Goal: Information Seeking & Learning: Find specific page/section

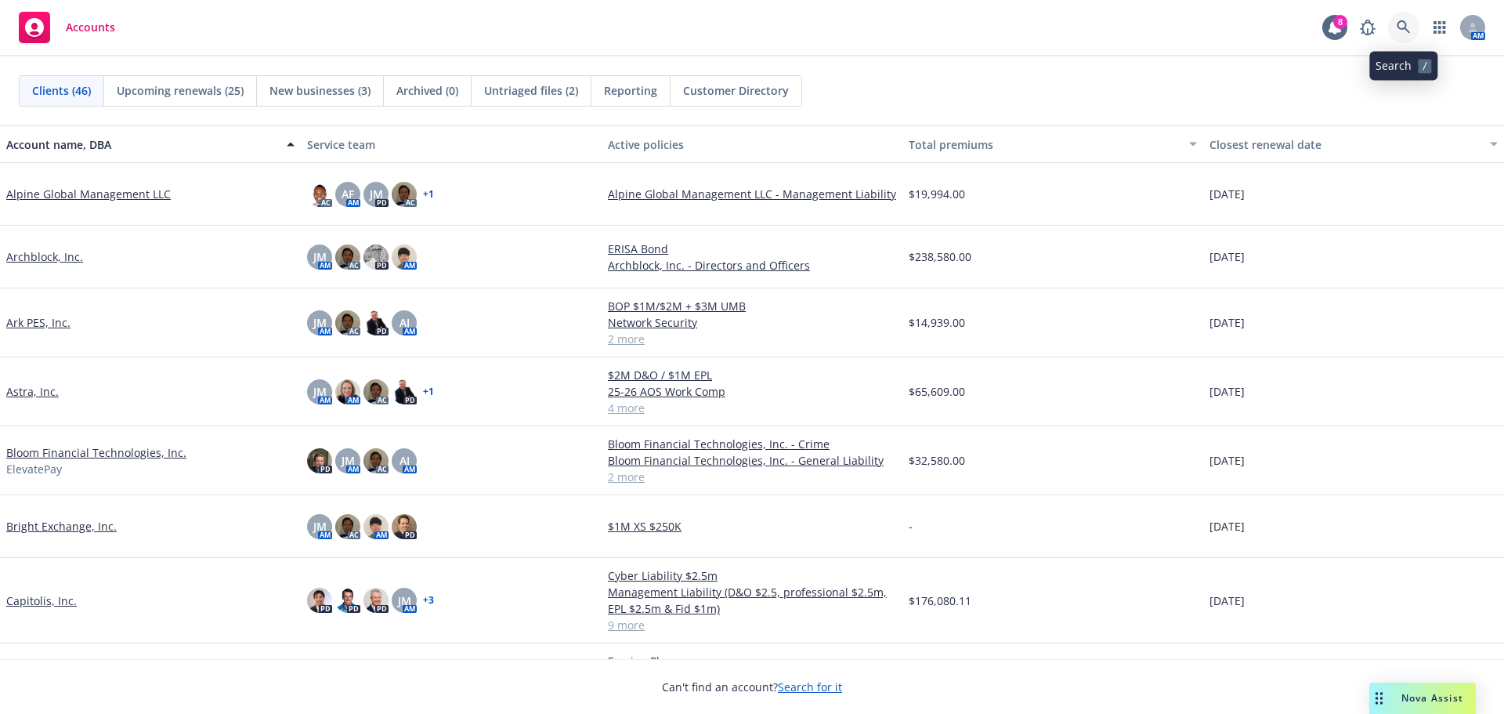
click at [1407, 35] on link at bounding box center [1403, 27] width 31 height 31
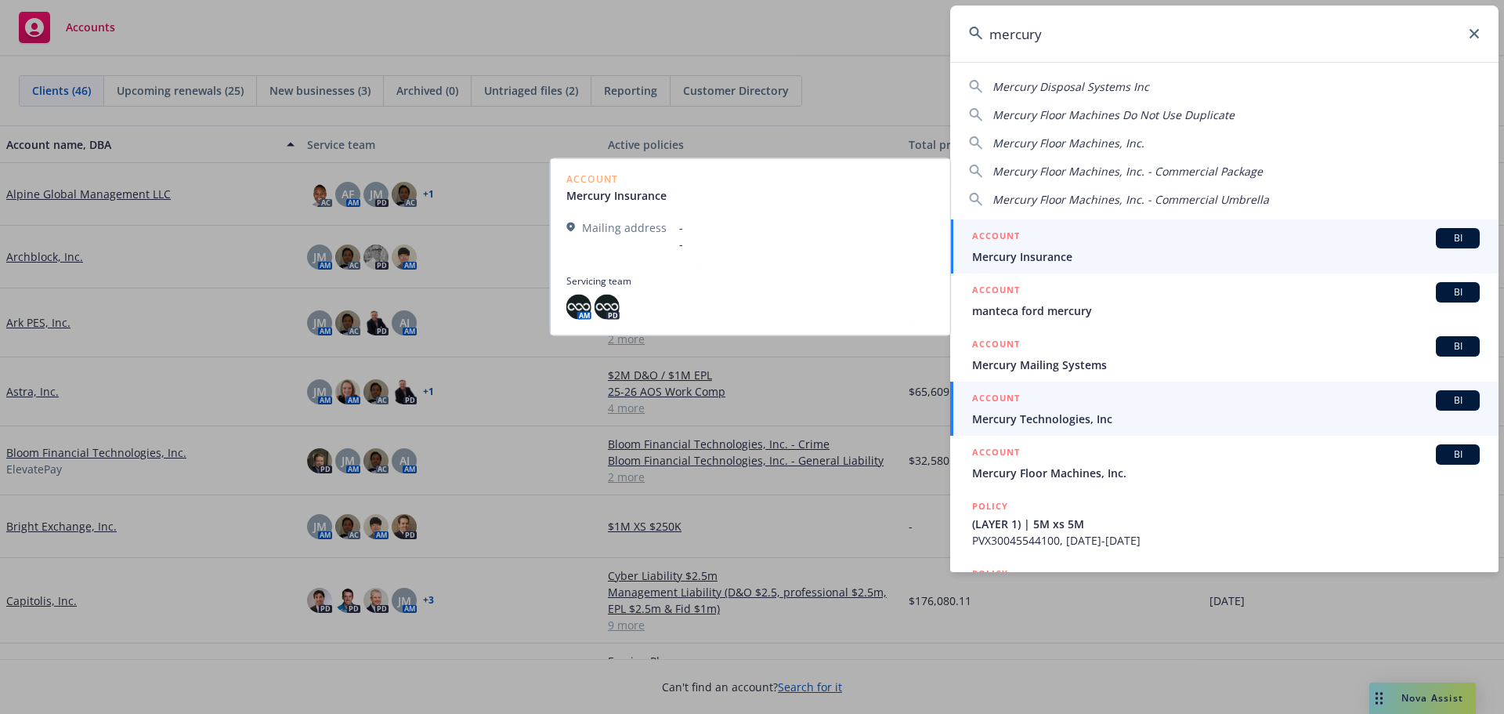
type input "mercury"
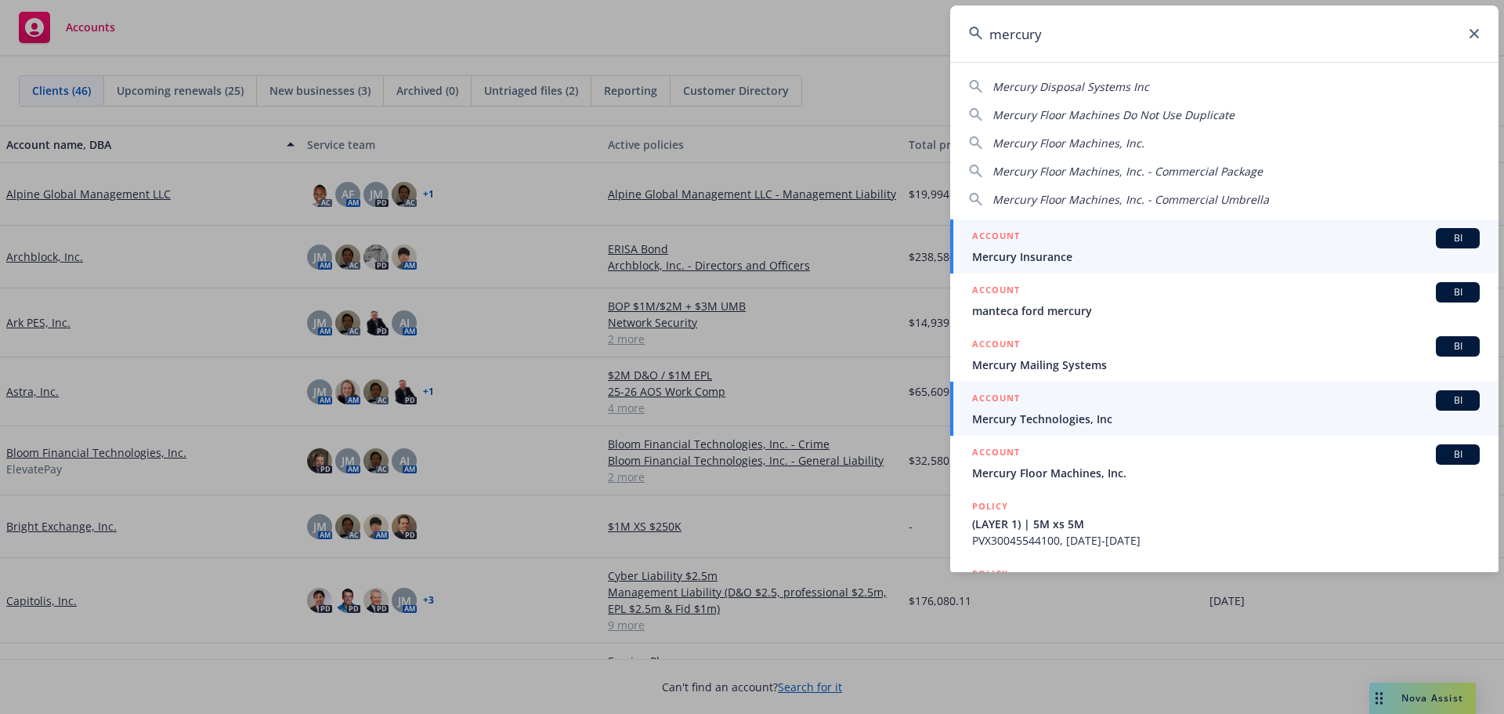
click at [1140, 404] on div "ACCOUNT BI" at bounding box center [1226, 400] width 508 height 20
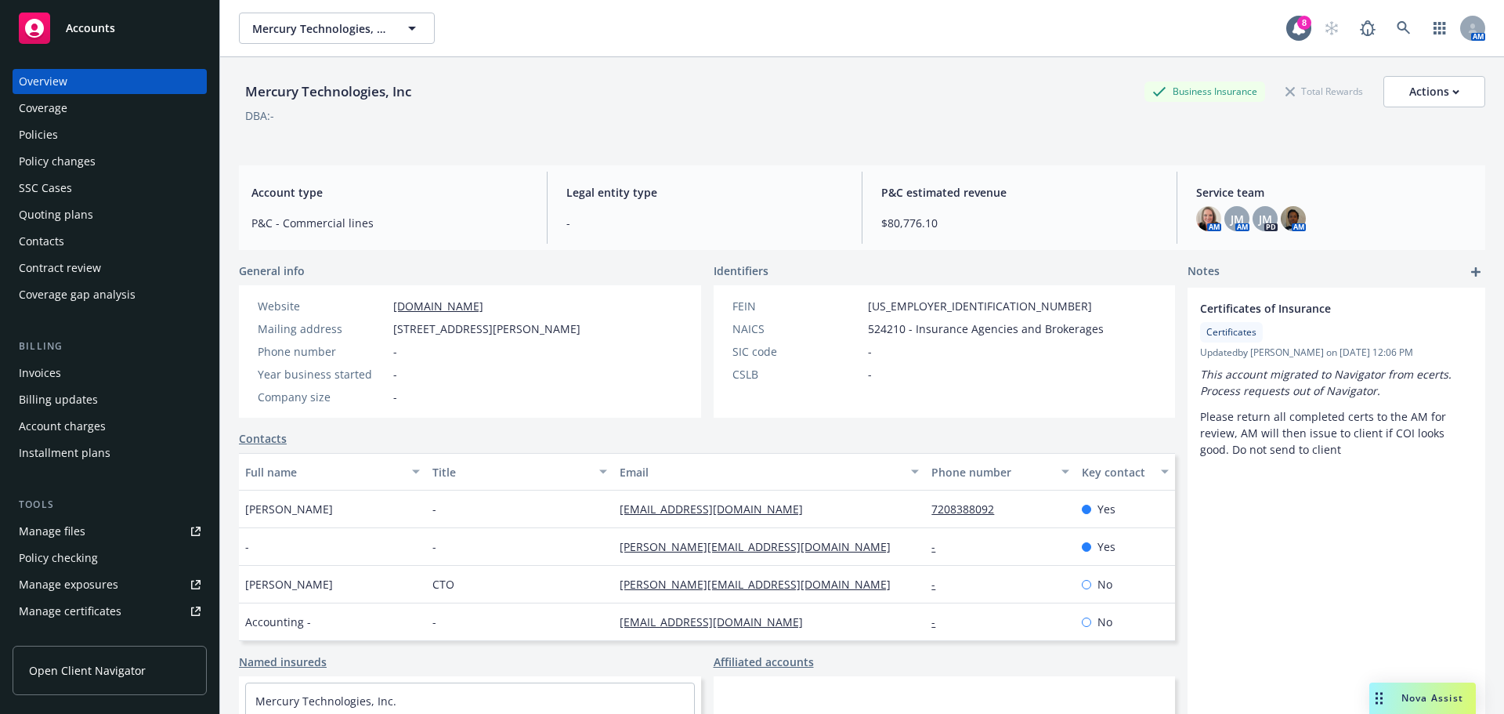
click at [39, 130] on div "Policies" at bounding box center [38, 134] width 39 height 25
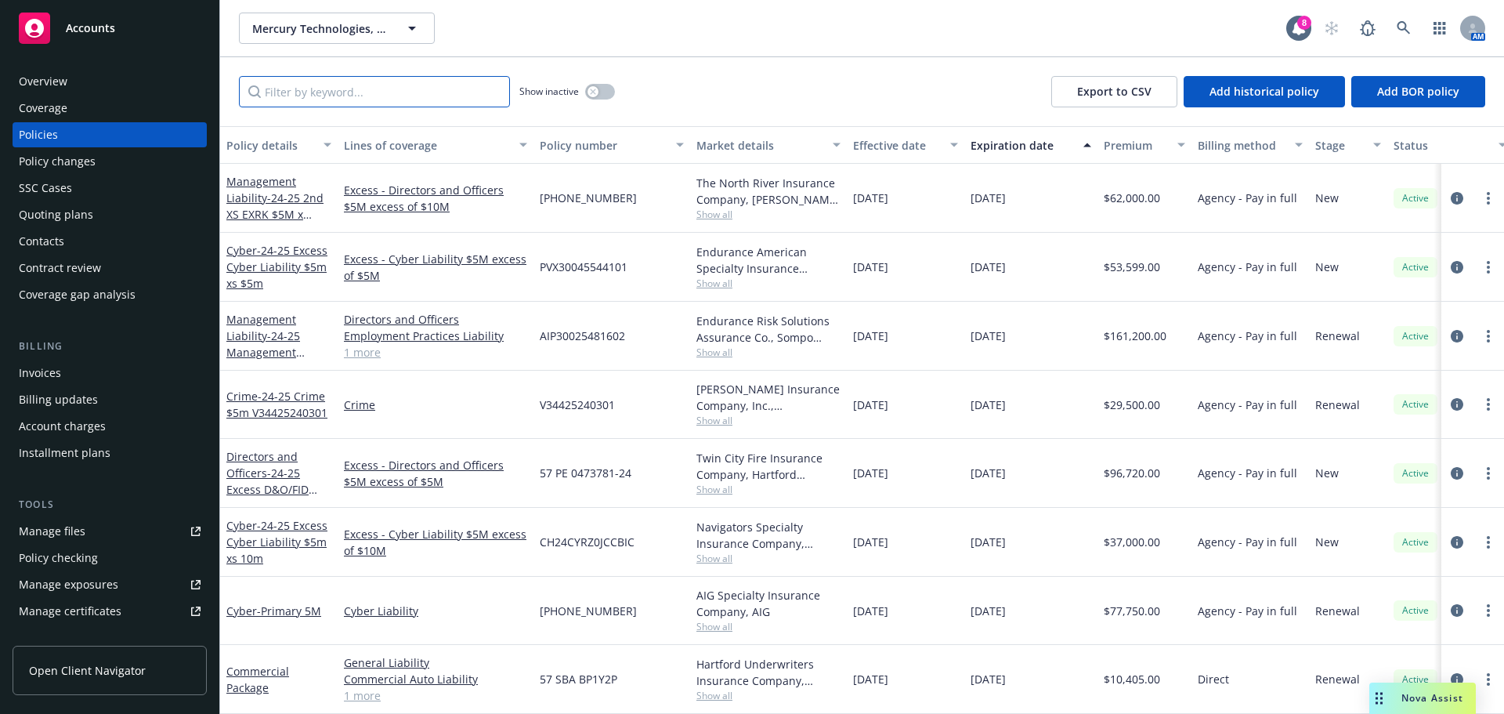
click at [394, 88] on input "Filter by keyword..." at bounding box center [374, 91] width 271 height 31
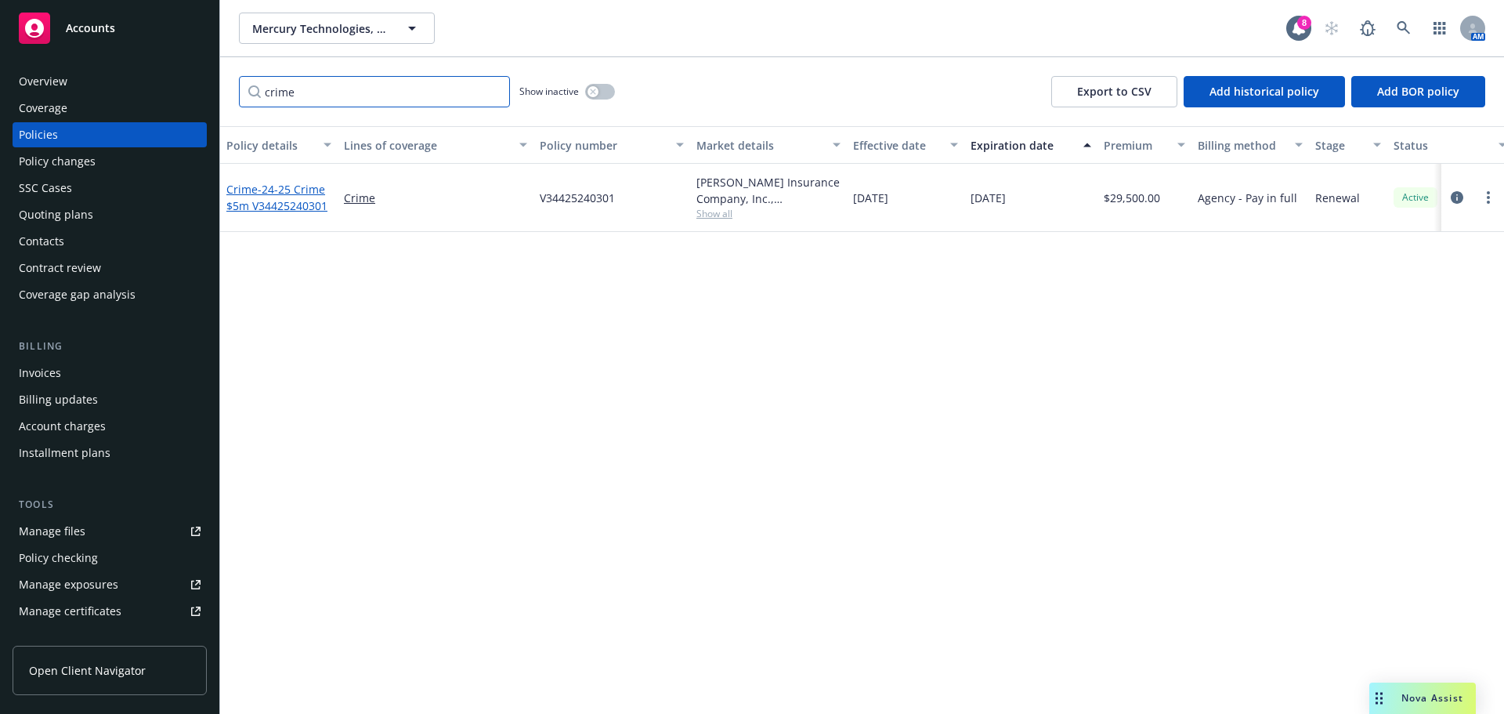
type input "crime"
click at [284, 200] on span "- 24-25 Crime $5m V34425240301" at bounding box center [276, 197] width 101 height 31
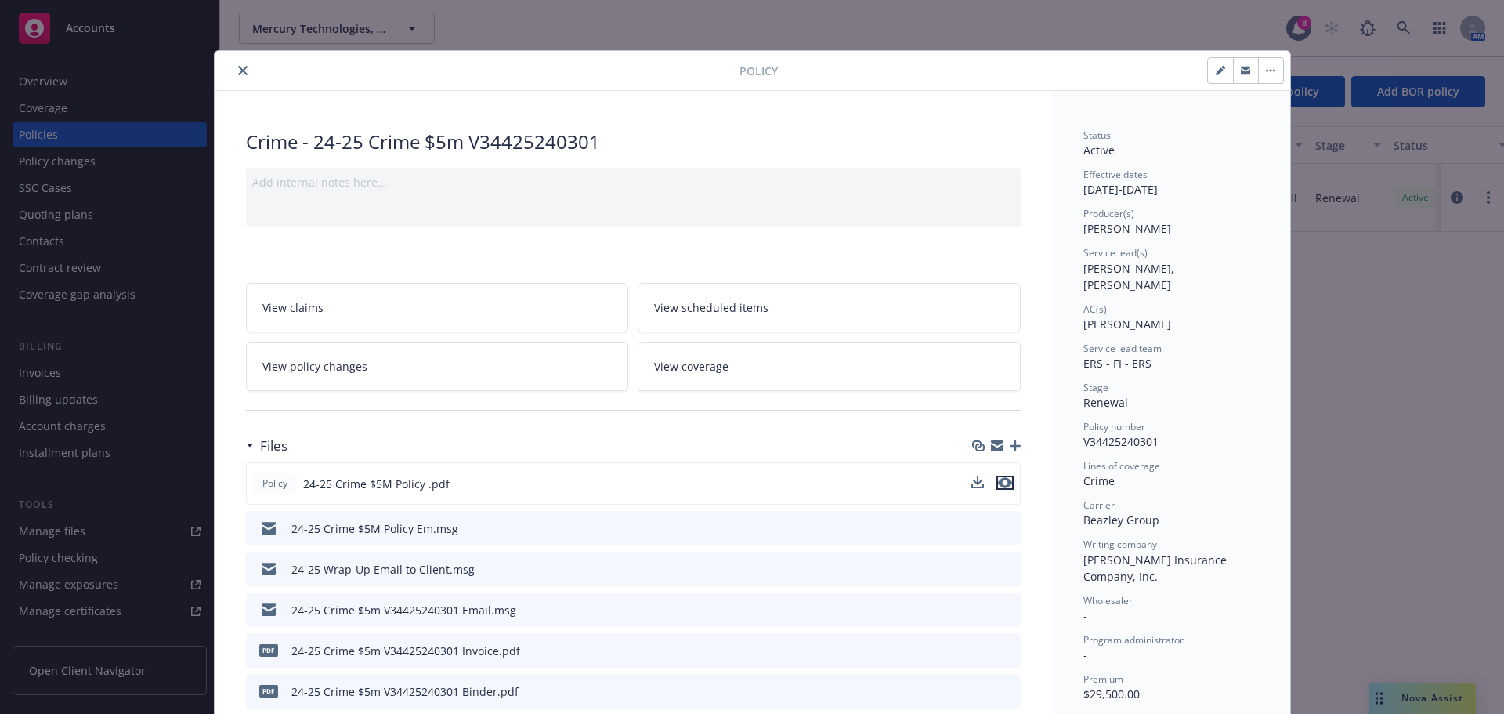
click at [998, 487] on icon "preview file" at bounding box center [1005, 482] width 14 height 11
